Goal: Information Seeking & Learning: Learn about a topic

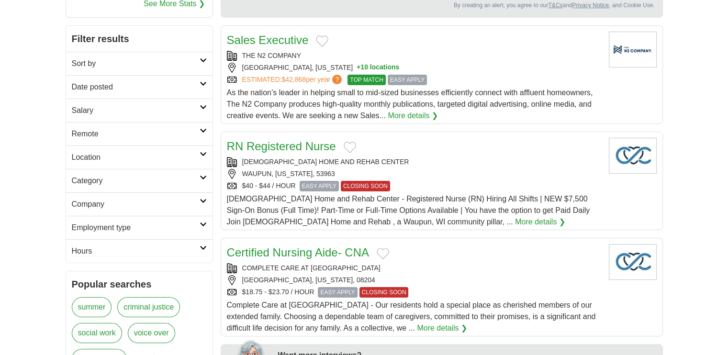
scroll to position [126, 0]
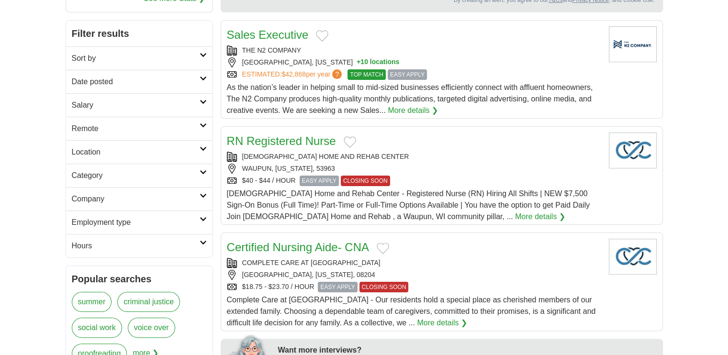
click at [196, 56] on h2 "Sort by" at bounding box center [136, 58] width 128 height 11
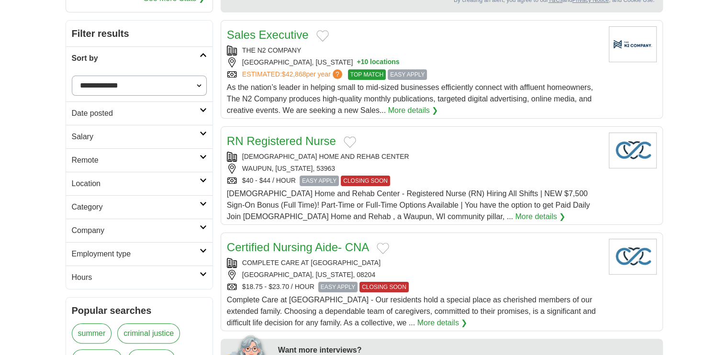
click at [201, 83] on select "**********" at bounding box center [139, 86] width 135 height 20
select select "**********"
click at [72, 76] on select "**********" at bounding box center [139, 86] width 135 height 20
click at [198, 108] on h2 "Date posted" at bounding box center [136, 113] width 128 height 11
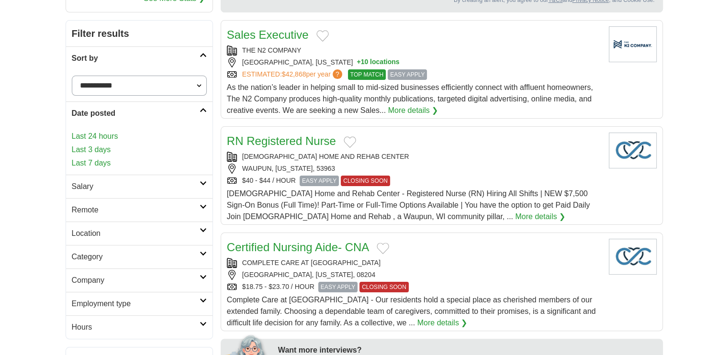
click at [97, 138] on link "Last 24 hours" at bounding box center [139, 136] width 135 height 11
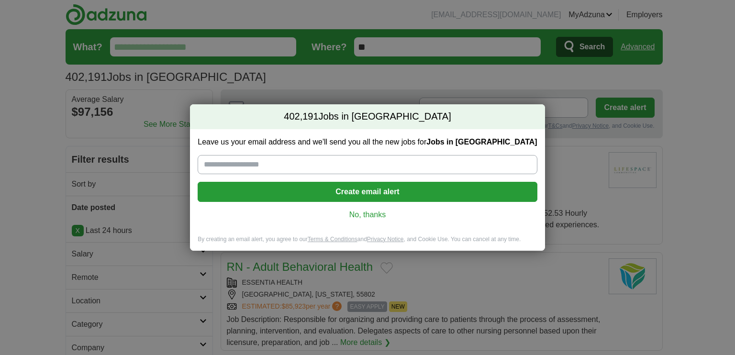
click at [369, 215] on link "No, thanks" at bounding box center [367, 215] width 324 height 11
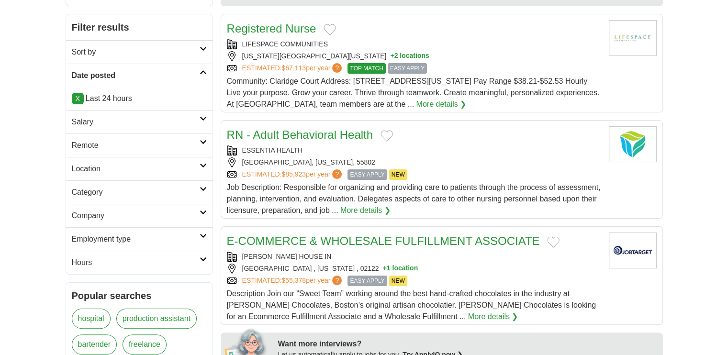
scroll to position [137, 0]
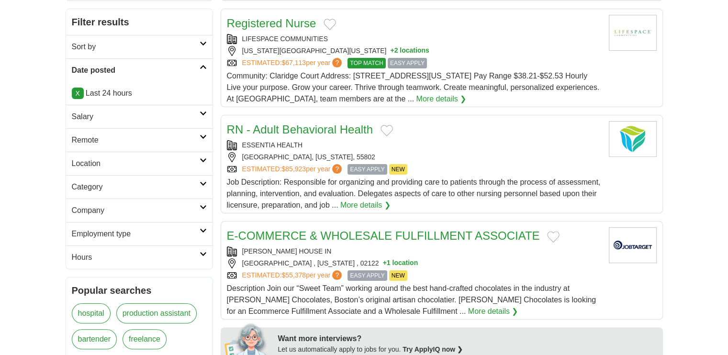
click at [202, 181] on icon at bounding box center [203, 183] width 7 height 5
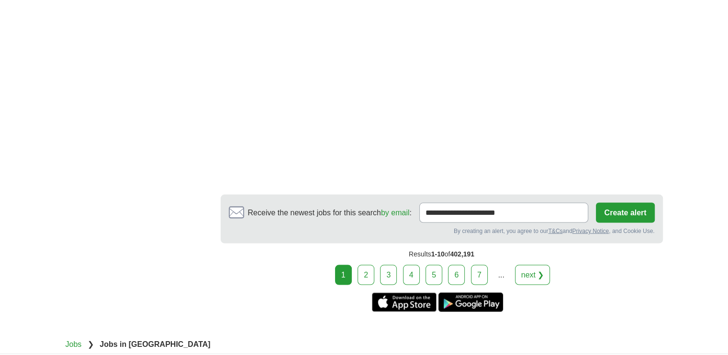
scroll to position [1767, 0]
click at [516, 264] on link "next ❯" at bounding box center [532, 274] width 35 height 20
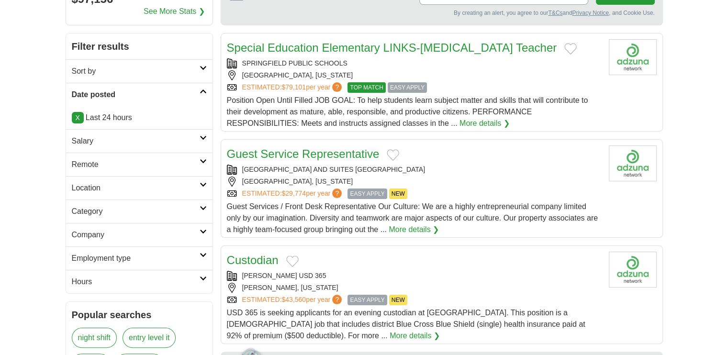
scroll to position [114, 0]
click at [203, 205] on icon at bounding box center [203, 207] width 7 height 5
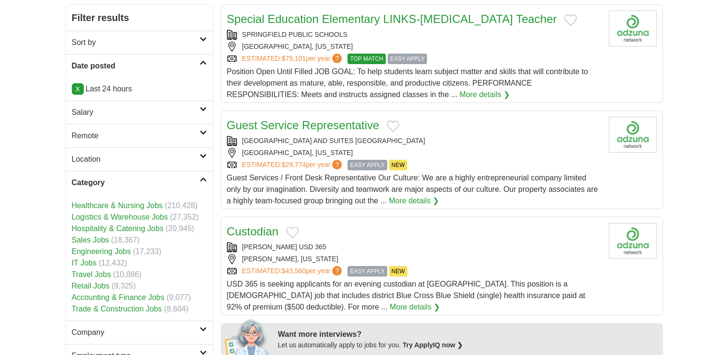
scroll to position [142, 0]
click at [86, 261] on link "IT Jobs" at bounding box center [84, 263] width 25 height 8
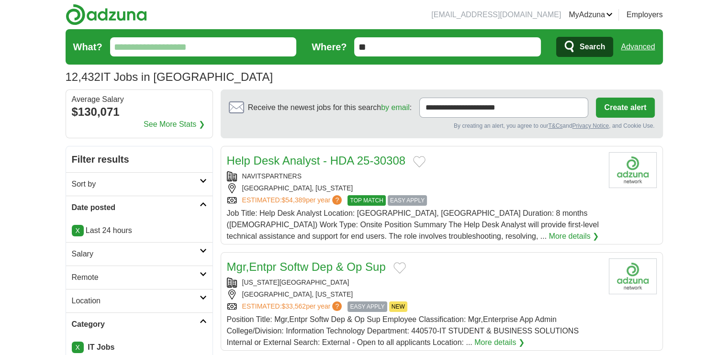
click at [549, 236] on link "More details ❯" at bounding box center [574, 236] width 50 height 11
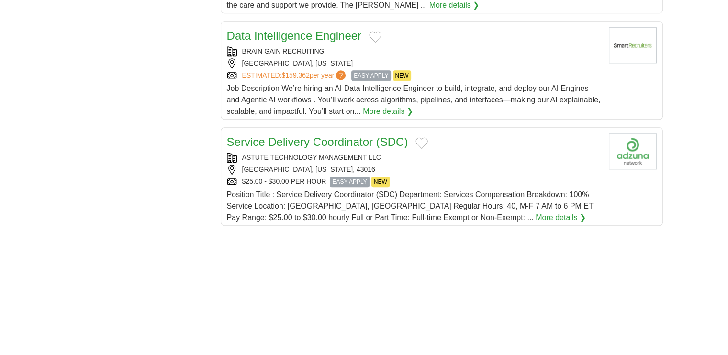
scroll to position [1092, 0]
